Goal: Find specific page/section: Find specific page/section

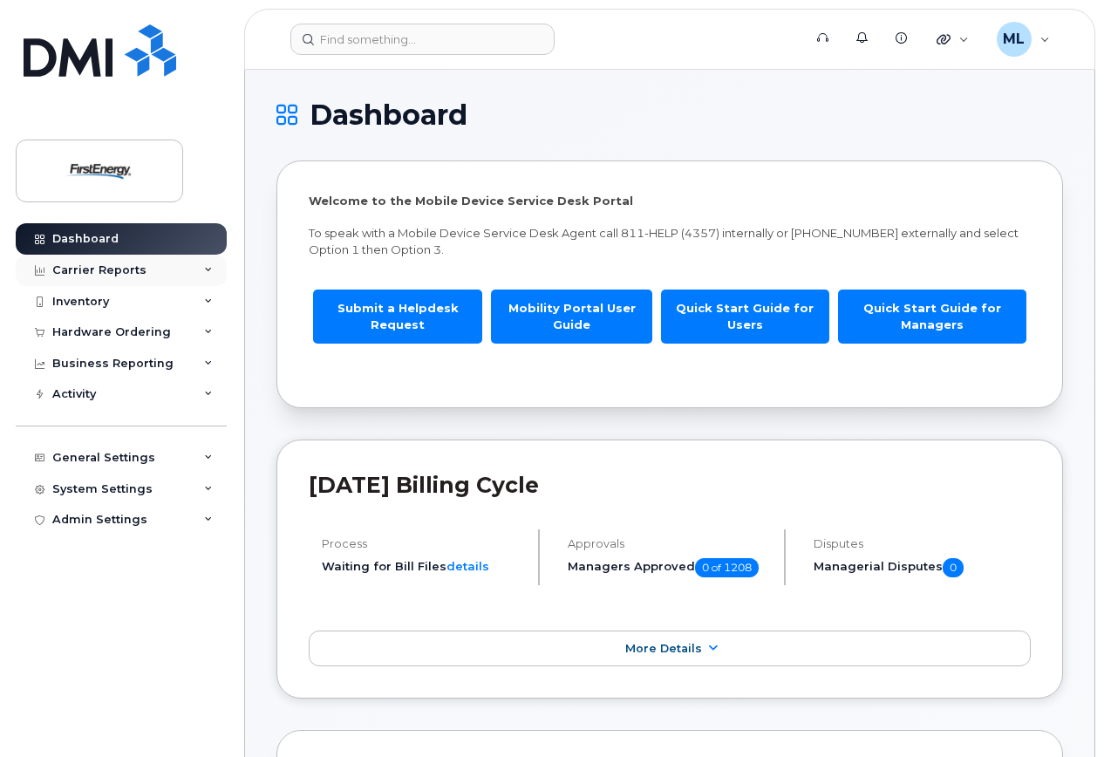
click at [88, 276] on div "Carrier Reports" at bounding box center [99, 270] width 94 height 14
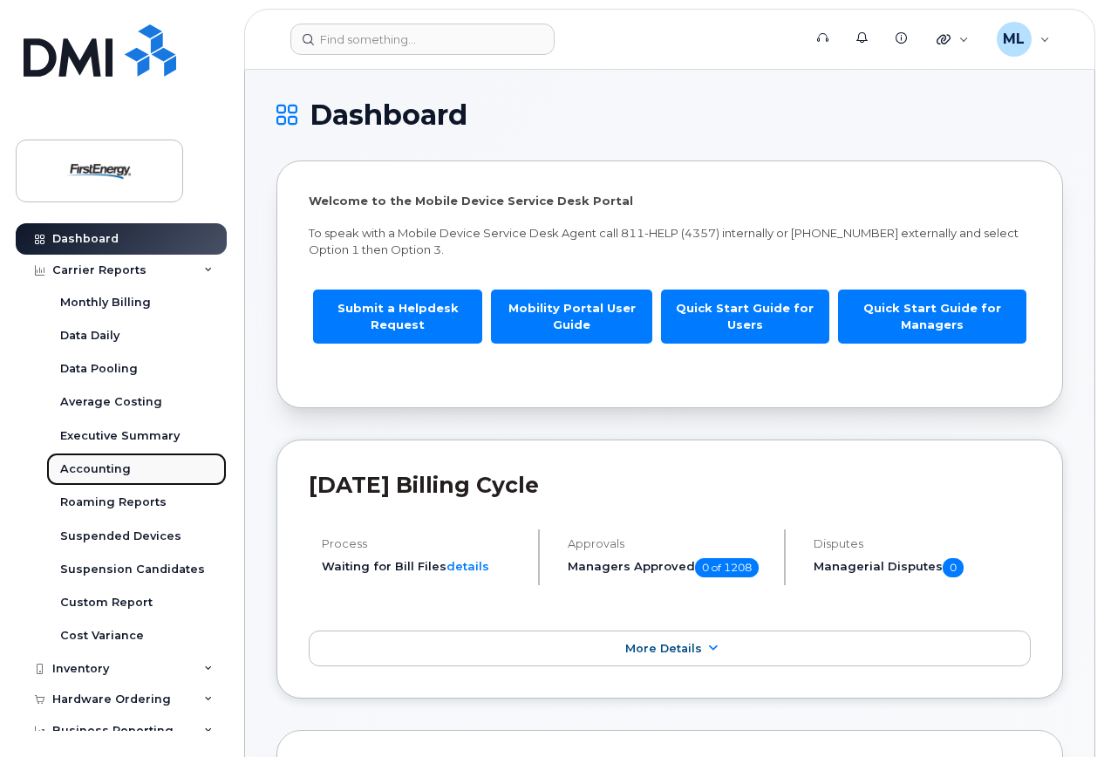
click at [111, 463] on div "Accounting" at bounding box center [95, 469] width 71 height 16
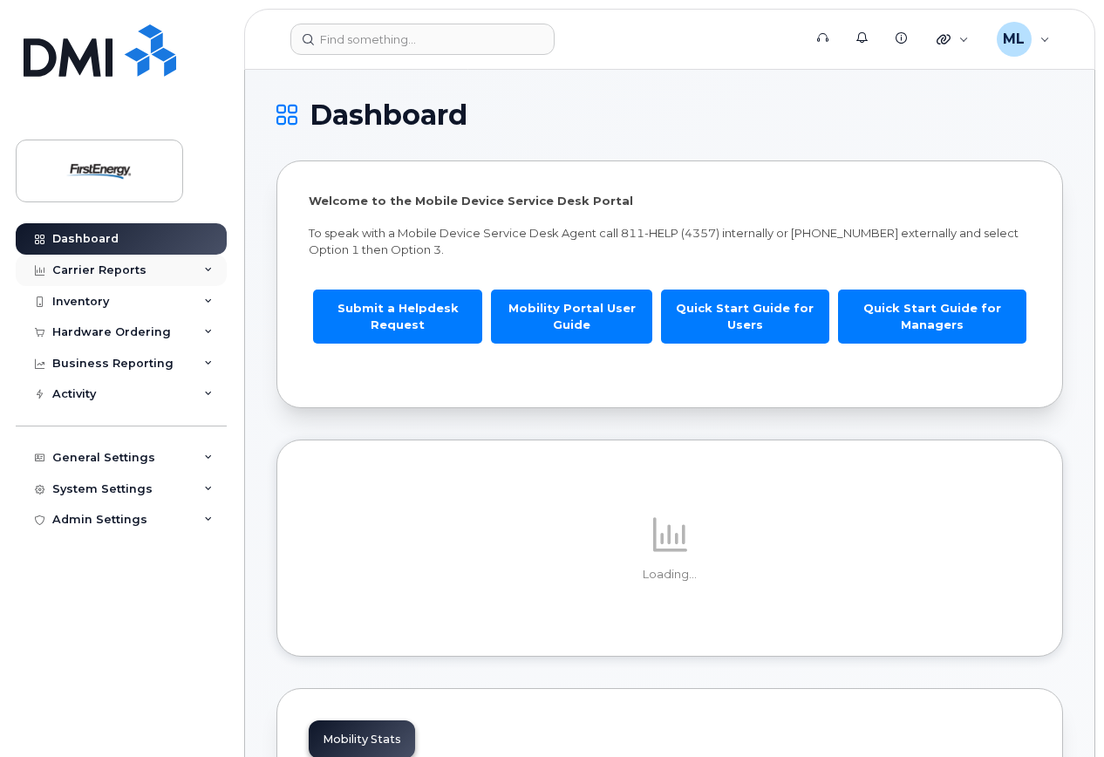
click at [101, 265] on div "Carrier Reports" at bounding box center [99, 270] width 94 height 14
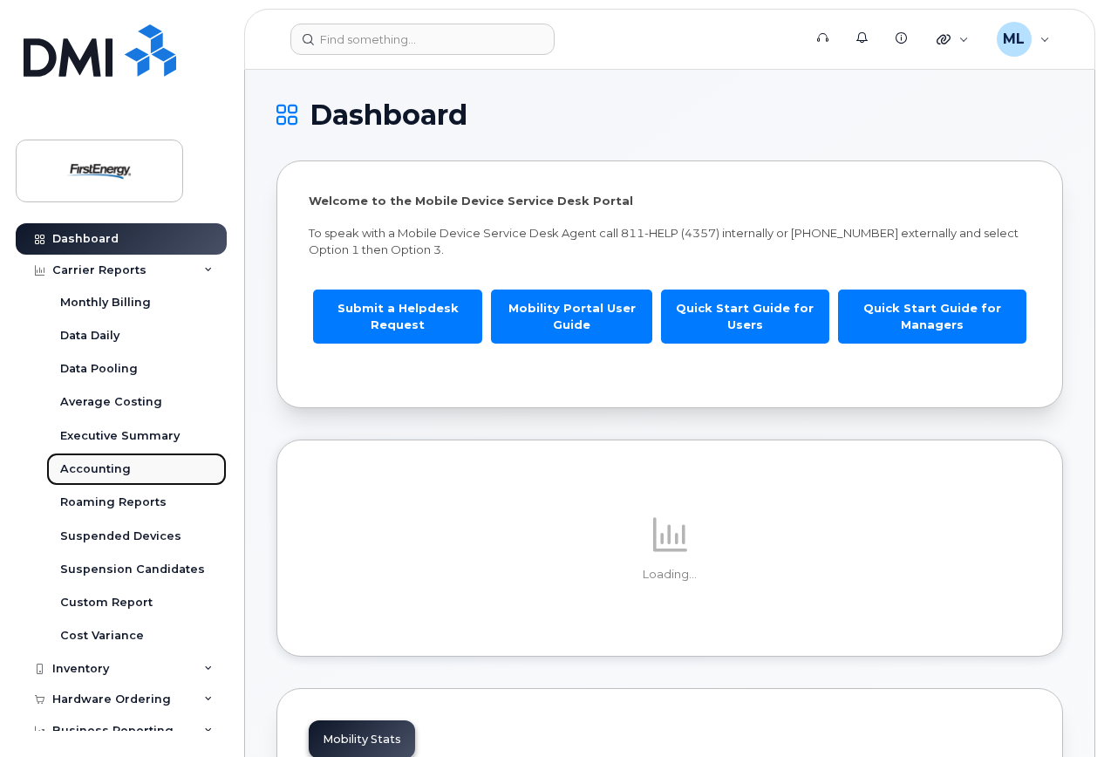
click at [106, 462] on div "Accounting" at bounding box center [95, 469] width 71 height 16
